Goal: Complete Application Form: Complete application form

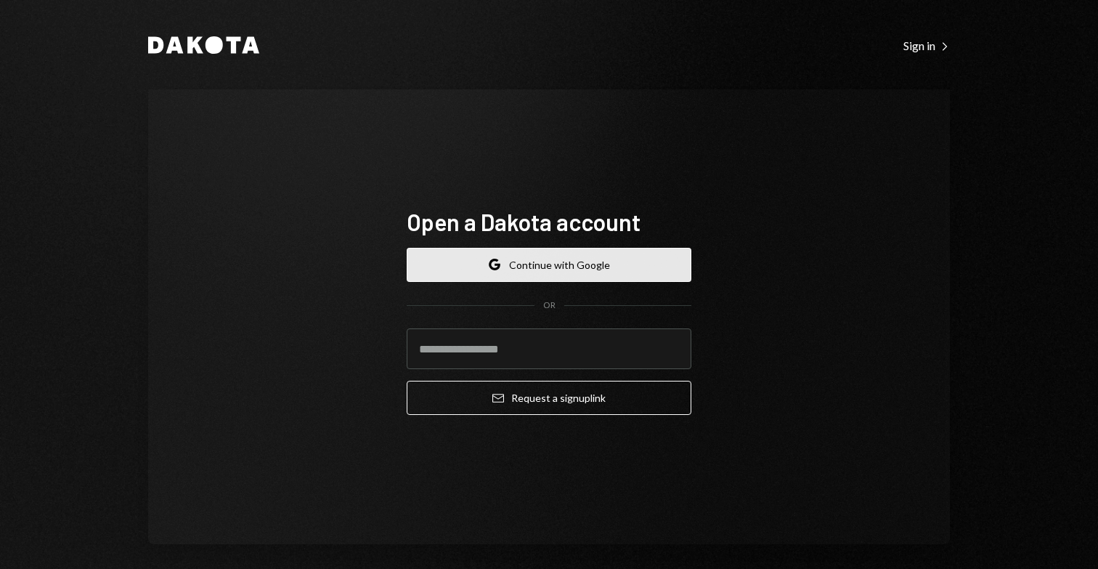
click at [572, 269] on button "Google Continue with Google" at bounding box center [549, 265] width 285 height 34
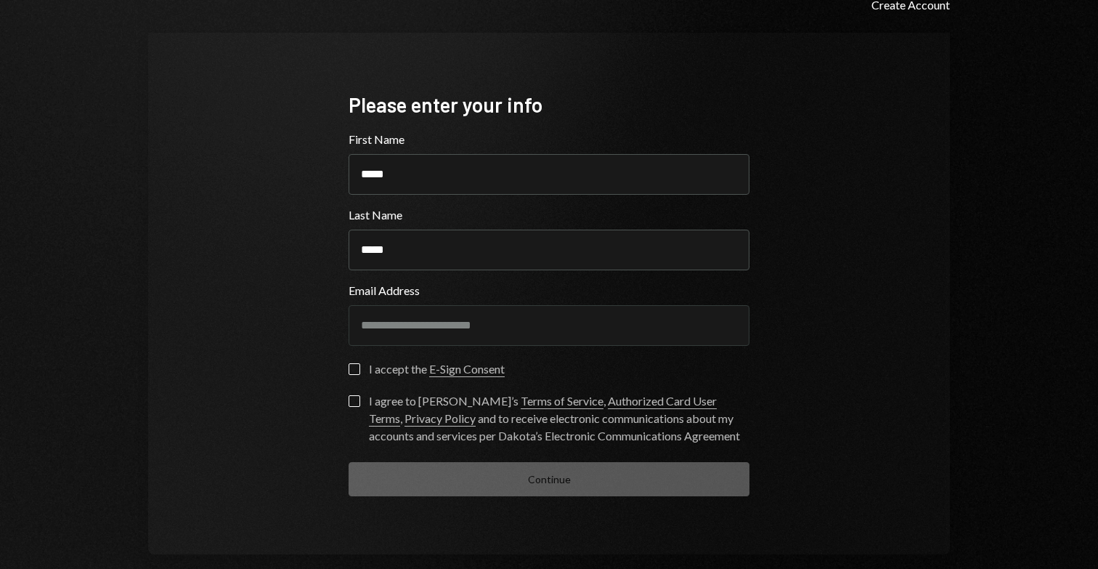
scroll to position [60, 0]
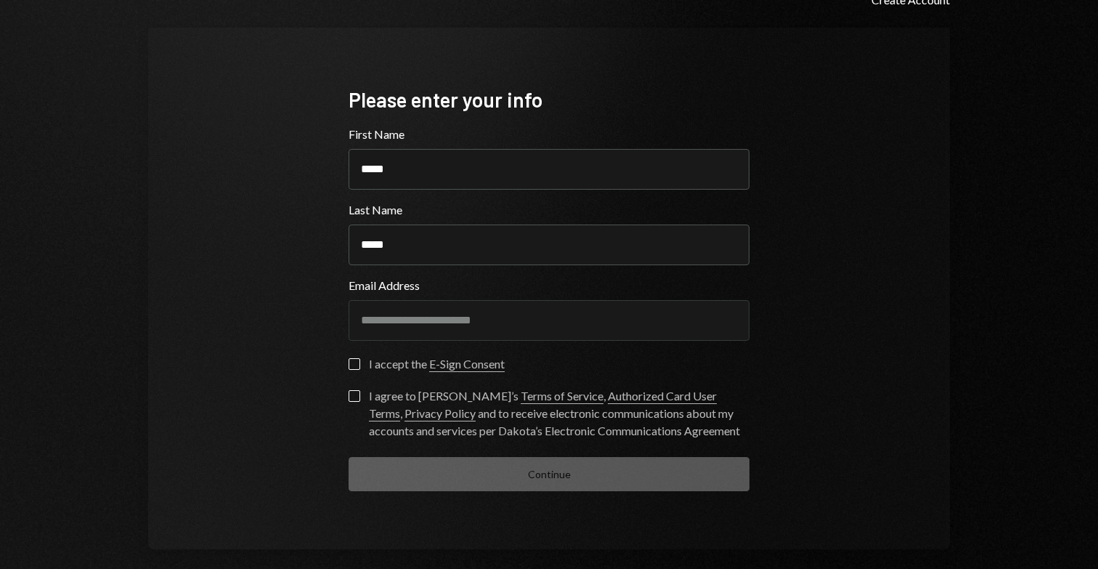
click at [349, 364] on button "I accept the E-Sign Consent" at bounding box center [355, 364] width 12 height 12
click at [344, 394] on div "**********" at bounding box center [549, 289] width 436 height 522
click at [349, 392] on button "I agree to Dakota’s Terms of Service , Authorized Card User Terms , Privacy Pol…" at bounding box center [355, 396] width 12 height 12
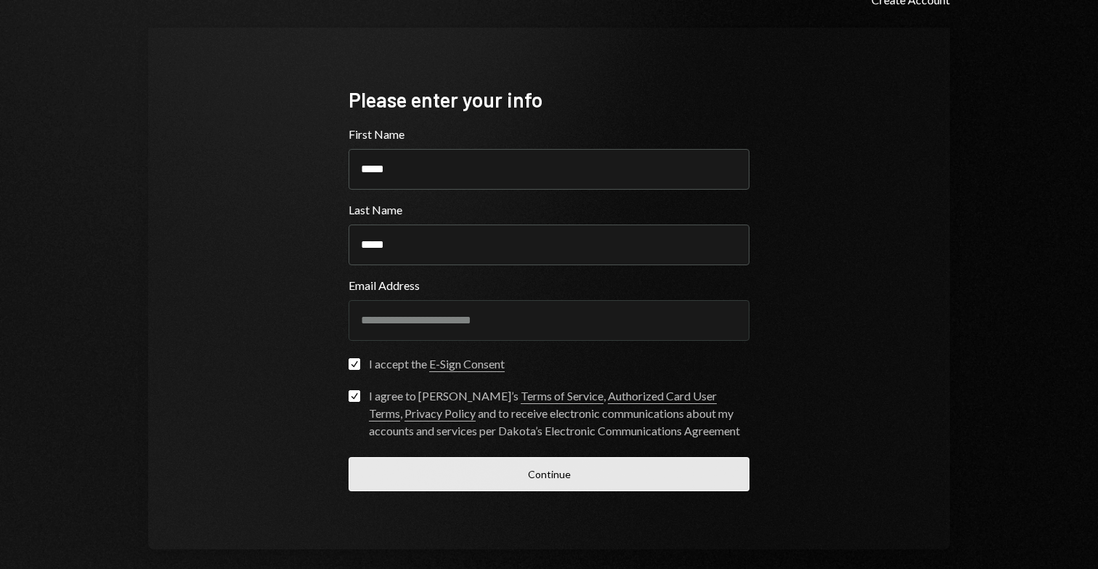
click at [483, 487] on button "Continue" at bounding box center [549, 474] width 401 height 34
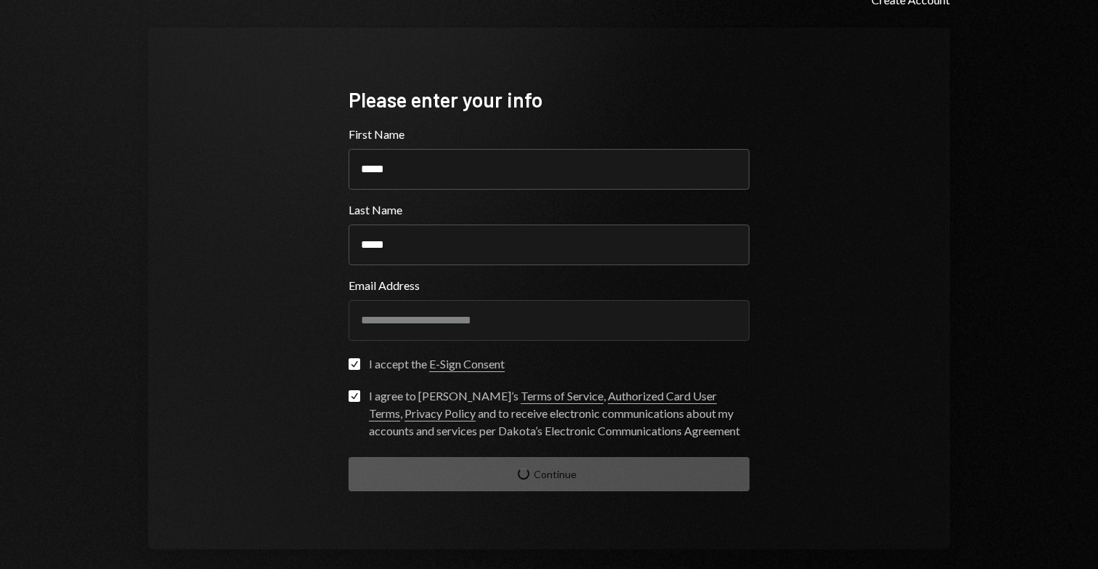
scroll to position [8, 0]
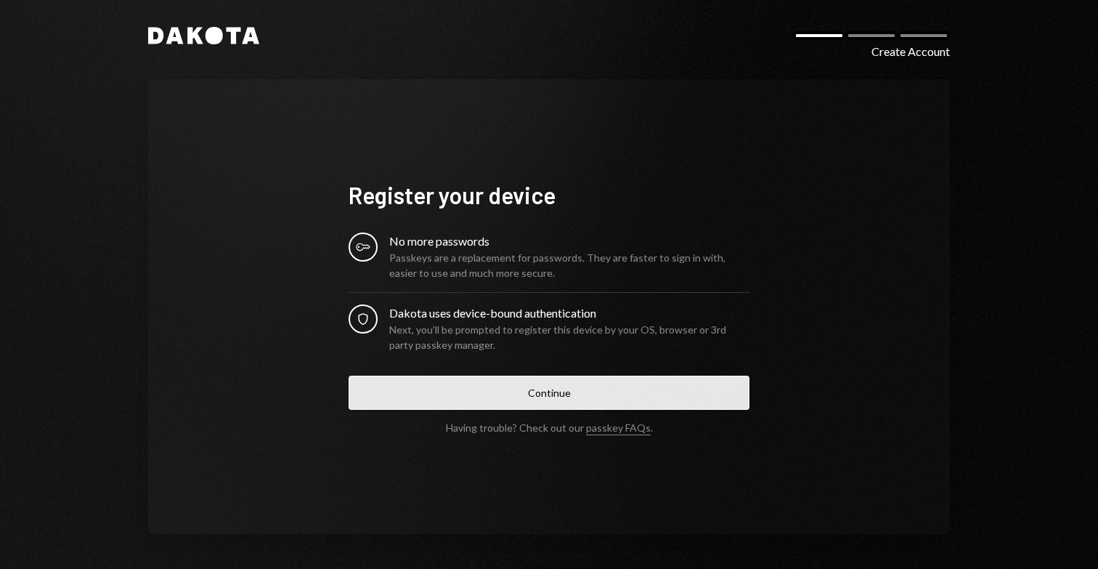
click at [573, 401] on button "Continue" at bounding box center [549, 393] width 401 height 34
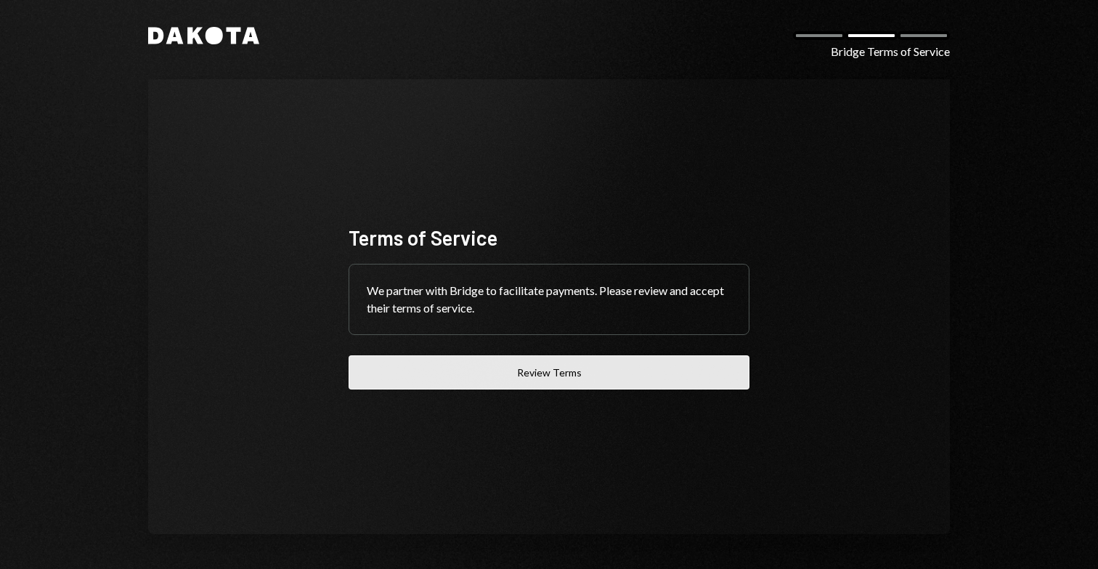
click at [577, 373] on button "Review Terms" at bounding box center [549, 372] width 401 height 34
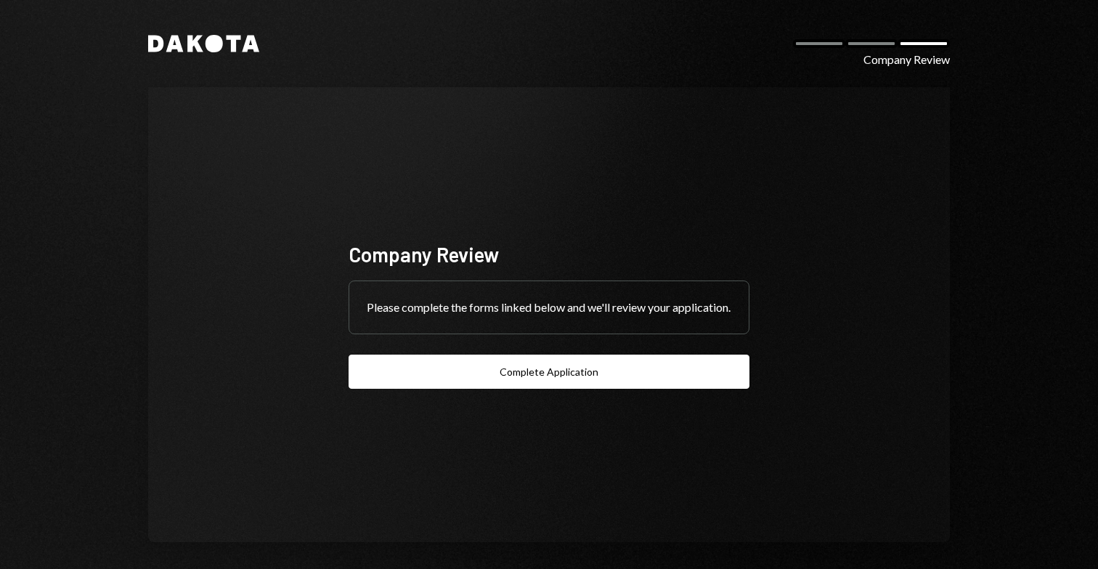
scroll to position [8, 0]
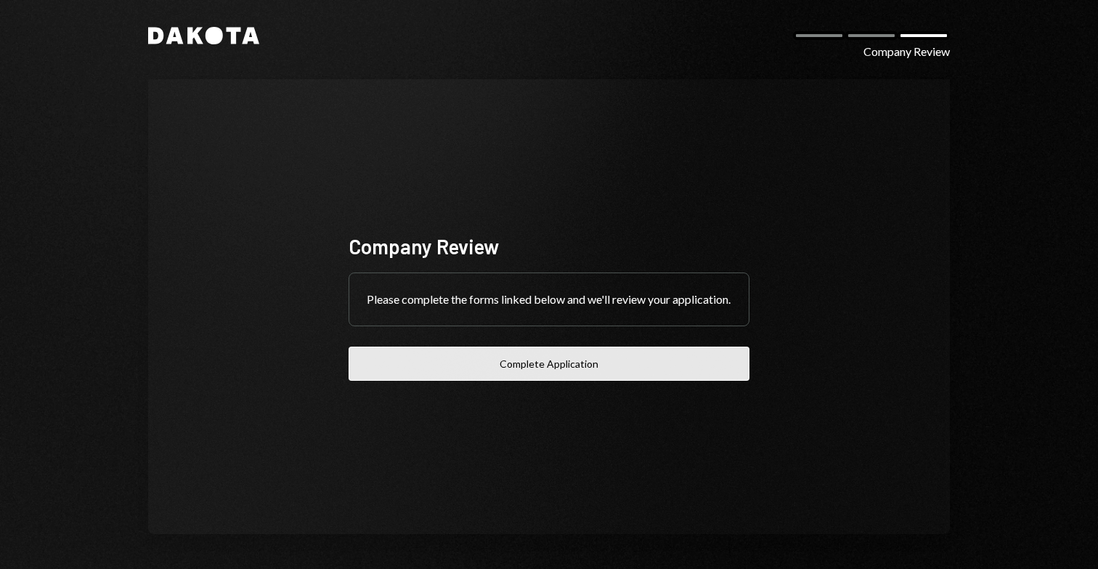
click at [559, 378] on button "Complete Application" at bounding box center [549, 363] width 401 height 34
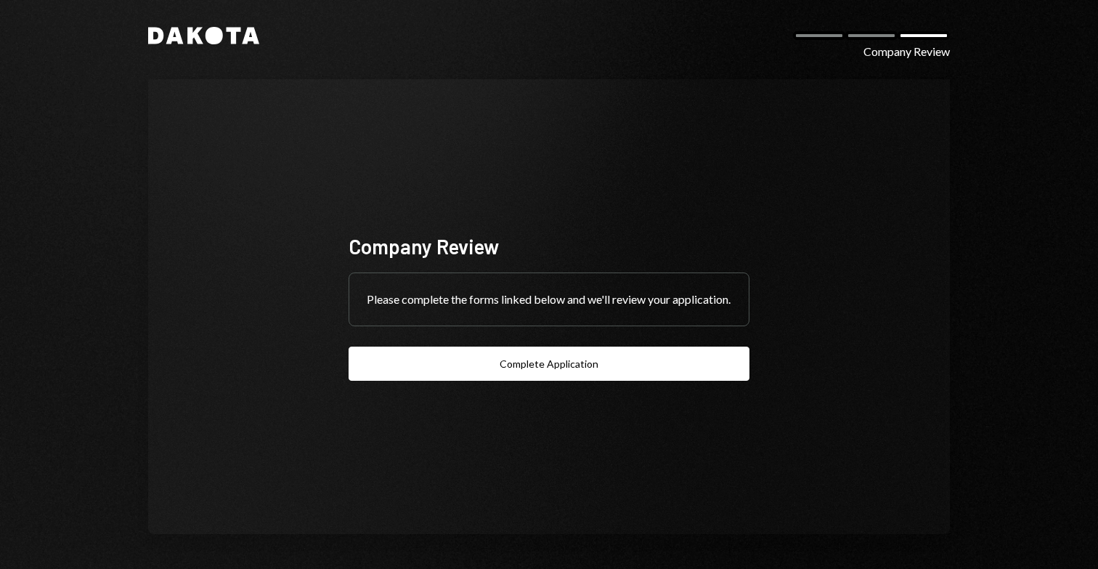
click at [211, 41] on icon at bounding box center [214, 35] width 17 height 17
click at [166, 40] on icon at bounding box center [174, 36] width 17 height 17
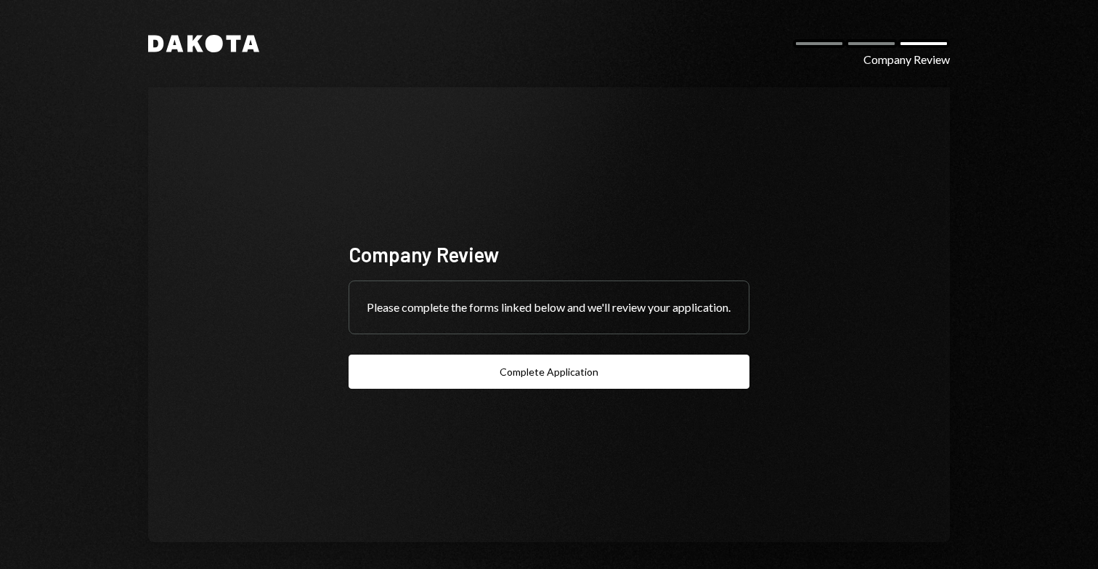
click at [175, 49] on icon at bounding box center [174, 44] width 17 height 17
click at [196, 38] on icon "Dakota" at bounding box center [203, 43] width 111 height 17
click at [195, 42] on icon "Dakota" at bounding box center [203, 43] width 111 height 17
